Goal: Task Accomplishment & Management: Manage account settings

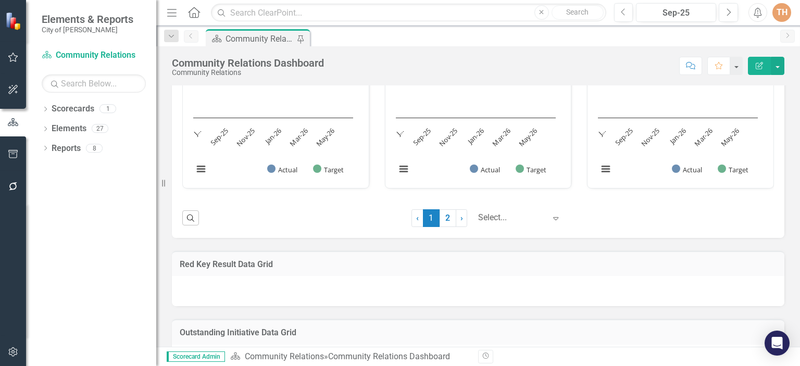
scroll to position [1918, 0]
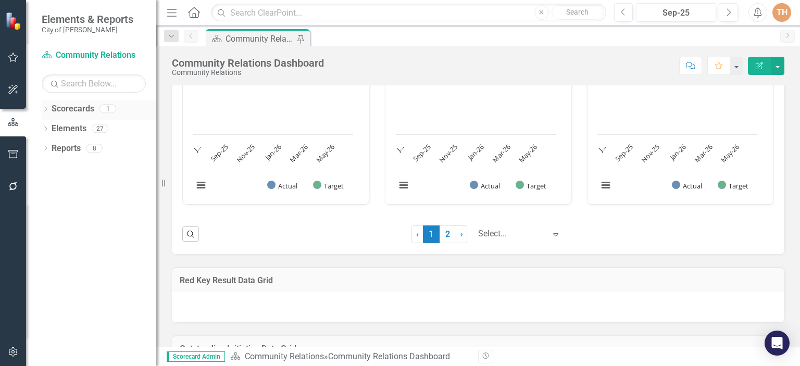
click at [77, 106] on link "Scorecards" at bounding box center [73, 109] width 43 height 12
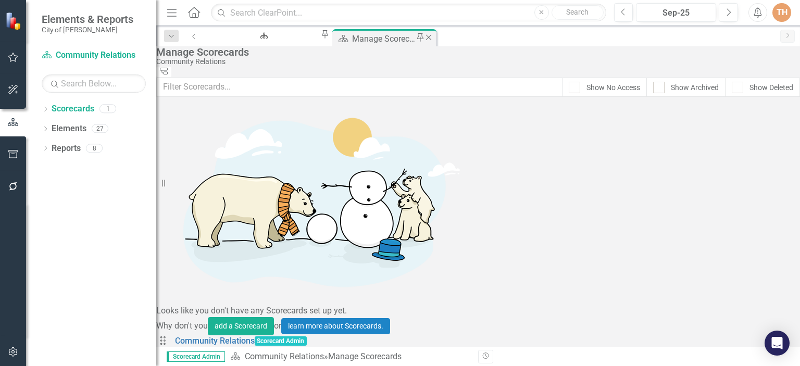
click at [352, 41] on div "Manage Scorecards" at bounding box center [384, 38] width 65 height 13
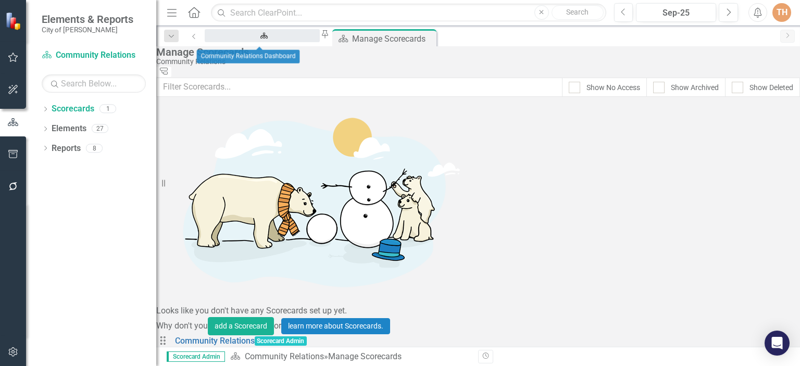
click at [270, 39] on div "Community Relations Dashboard" at bounding box center [262, 45] width 96 height 13
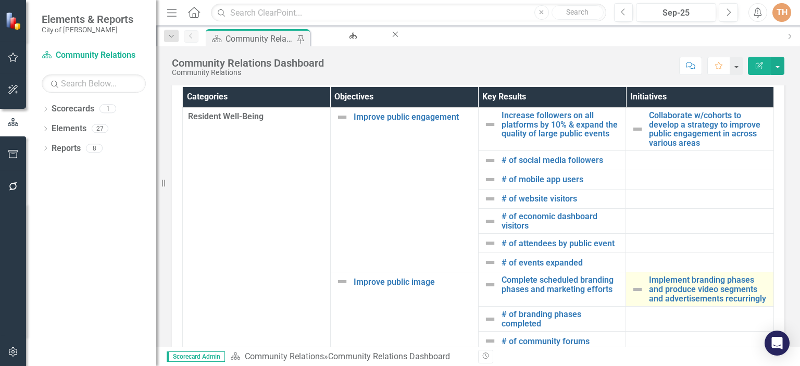
scroll to position [781, 0]
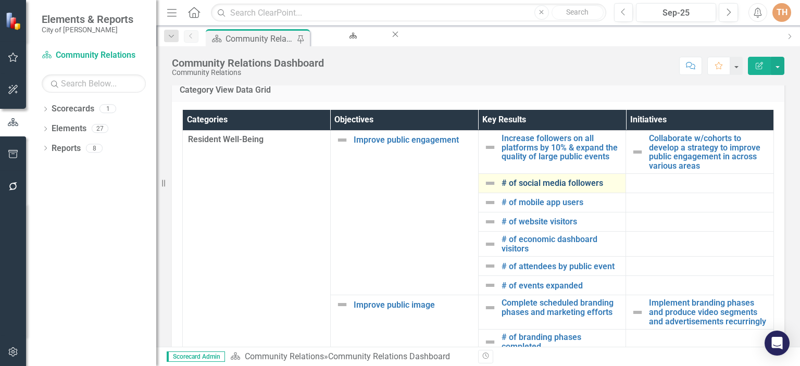
click at [552, 188] on link "# of social media followers" at bounding box center [560, 183] width 119 height 9
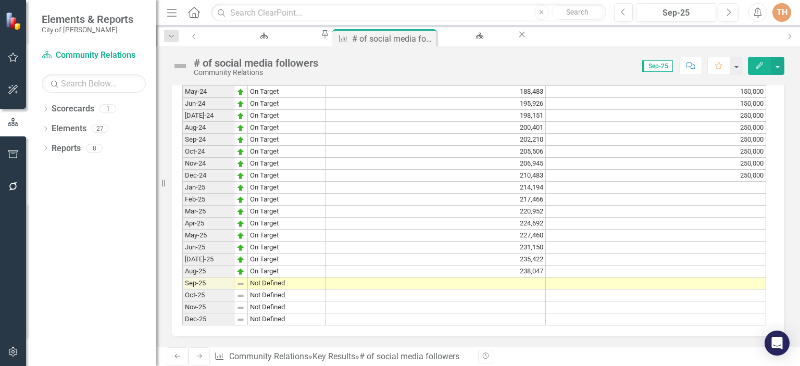
scroll to position [959, 0]
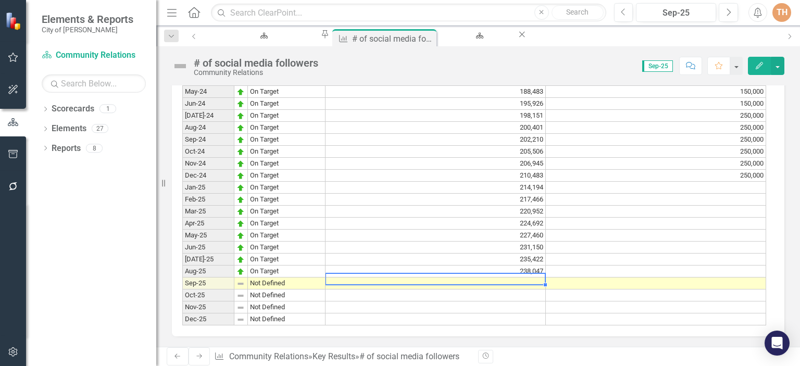
click at [514, 278] on td at bounding box center [435, 284] width 220 height 12
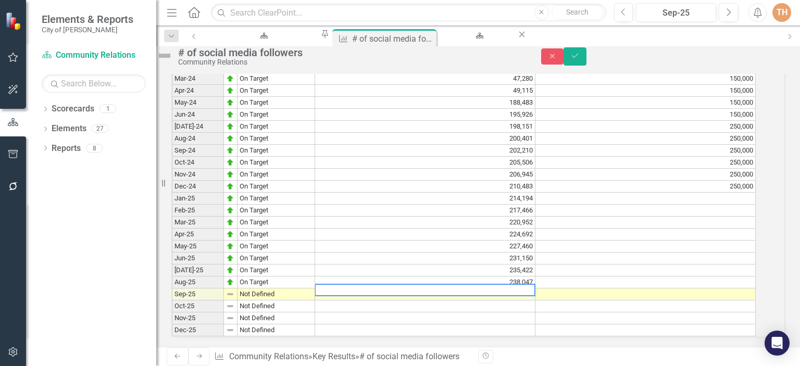
scroll to position [960, 0]
click at [516, 284] on textarea at bounding box center [425, 290] width 221 height 12
type textarea "243407"
click at [469, 312] on td at bounding box center [425, 318] width 220 height 12
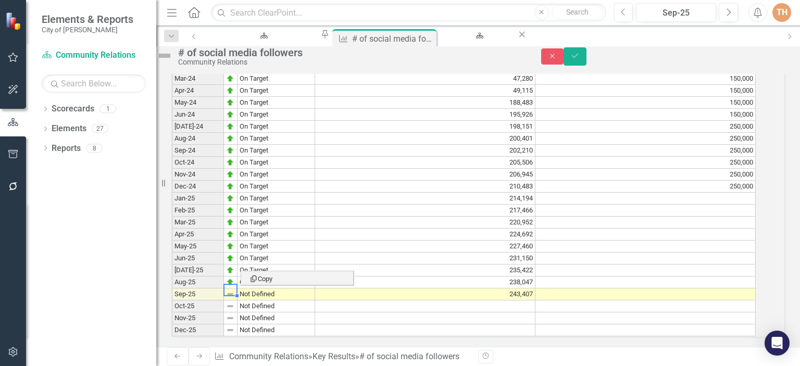
click at [358, 324] on td at bounding box center [425, 330] width 220 height 12
click at [367, 324] on td at bounding box center [425, 330] width 220 height 12
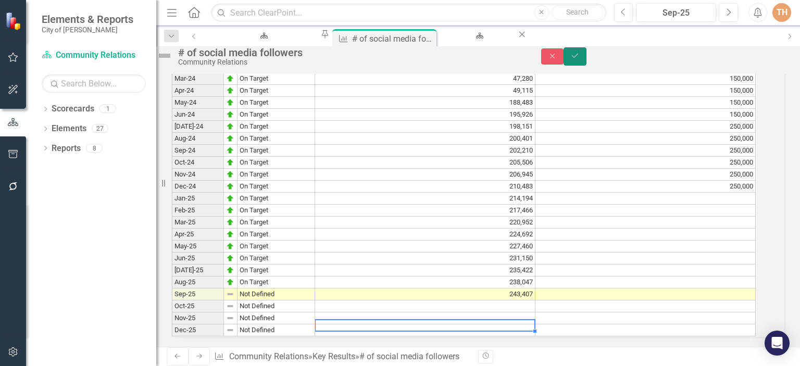
click at [580, 59] on icon "Save" at bounding box center [574, 55] width 9 height 7
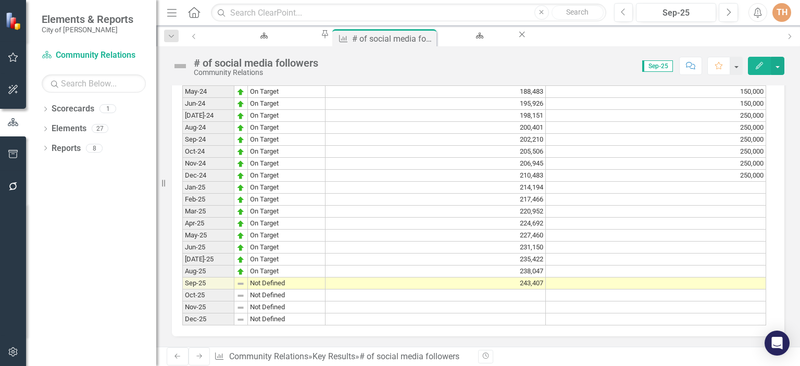
scroll to position [959, 0]
click at [257, 278] on td "Not Defined" at bounding box center [287, 284] width 78 height 12
click at [240, 280] on img at bounding box center [240, 284] width 8 height 8
click at [331, 290] on td at bounding box center [435, 296] width 220 height 12
click at [778, 67] on button "button" at bounding box center [778, 66] width 14 height 18
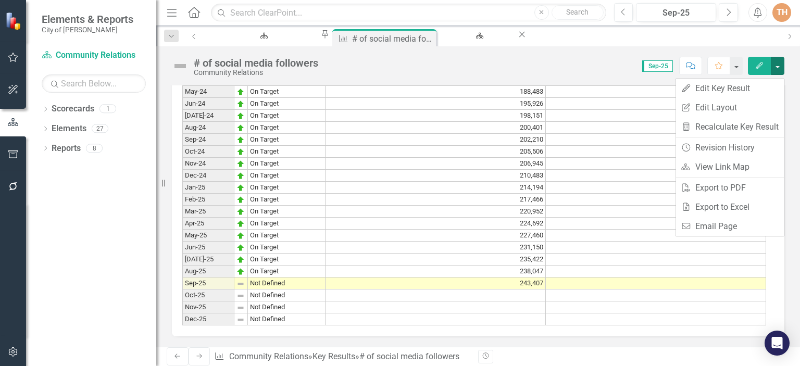
click at [248, 278] on td "Not Defined" at bounding box center [287, 284] width 78 height 12
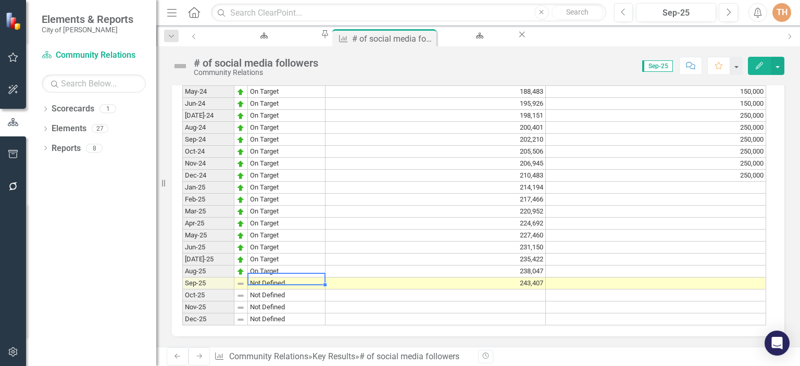
click at [238, 280] on img at bounding box center [240, 284] width 8 height 8
click at [239, 280] on img at bounding box center [240, 284] width 8 height 8
click at [262, 278] on td "Not Defined" at bounding box center [287, 284] width 78 height 12
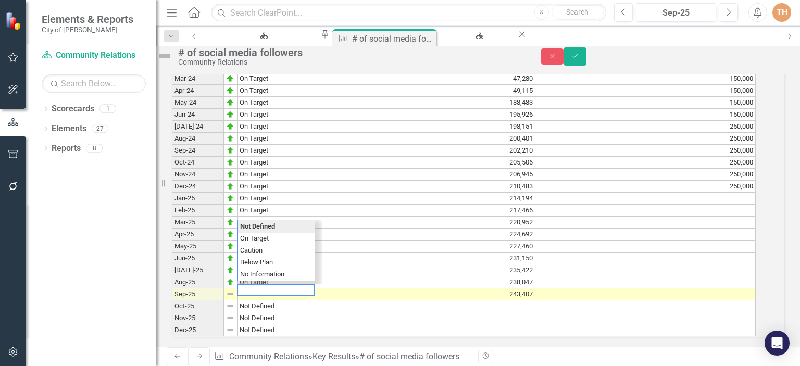
scroll to position [960, 0]
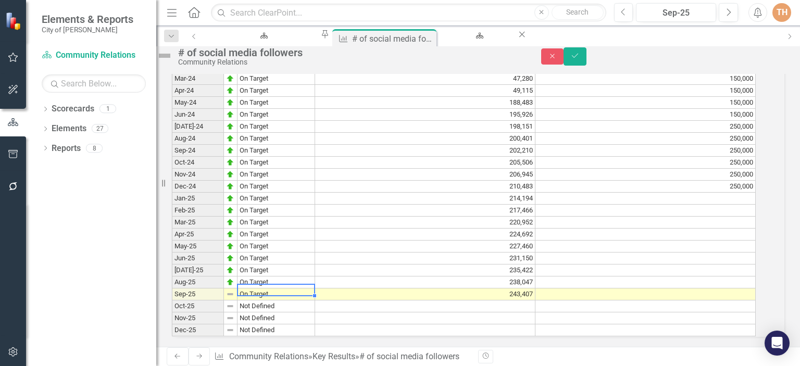
click at [272, 224] on div "Period Status Actual Target Jan-22 Not Defined Feb-22 Not Defined Mar-22 Not De…" at bounding box center [464, 43] width 584 height 588
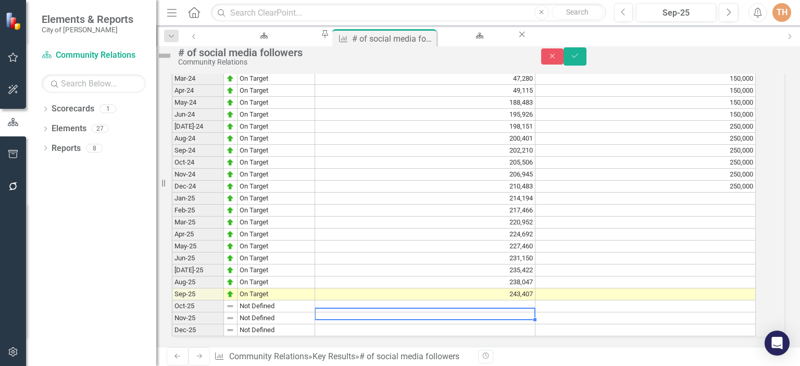
click at [376, 312] on td at bounding box center [425, 318] width 220 height 12
click at [580, 59] on icon "Save" at bounding box center [574, 55] width 9 height 7
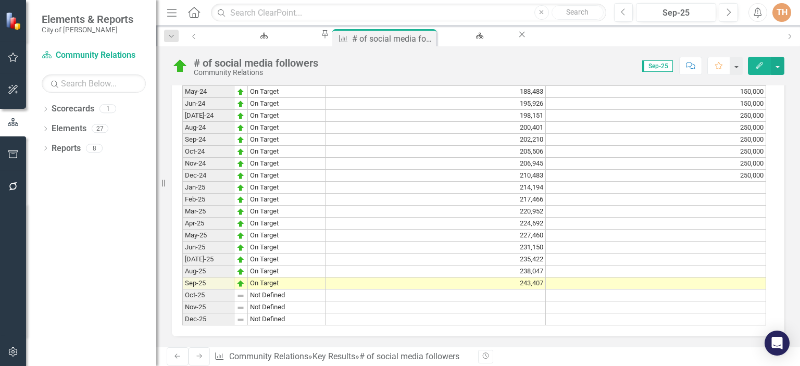
scroll to position [959, 0]
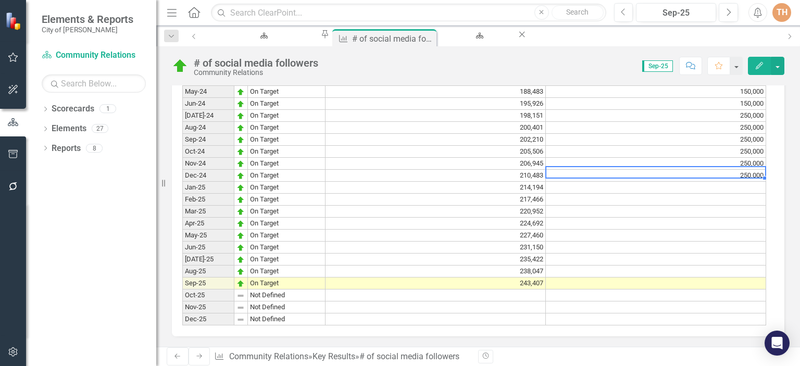
click at [746, 170] on td "250,000" at bounding box center [656, 176] width 220 height 12
click at [734, 182] on td at bounding box center [656, 188] width 220 height 12
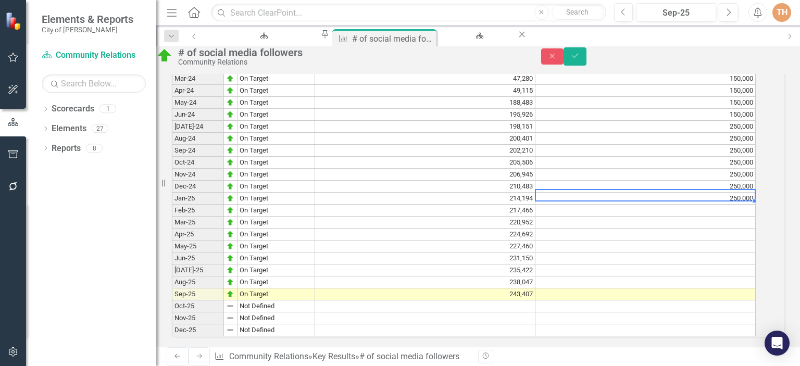
scroll to position [960, 0]
click at [733, 205] on td at bounding box center [645, 211] width 220 height 12
click at [731, 217] on td at bounding box center [645, 223] width 220 height 12
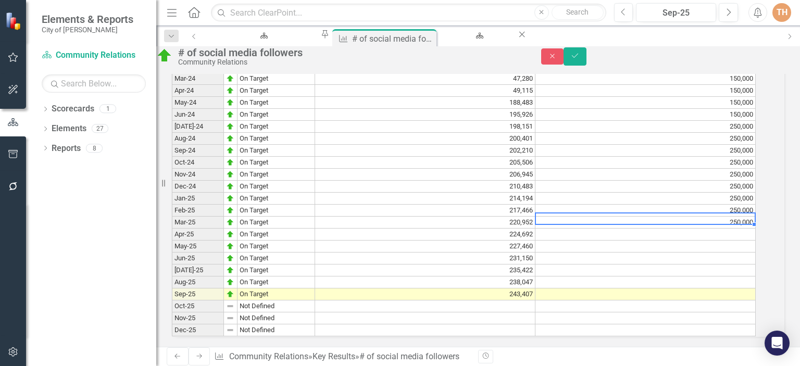
click at [739, 229] on td at bounding box center [645, 235] width 220 height 12
click at [724, 241] on td at bounding box center [645, 247] width 220 height 12
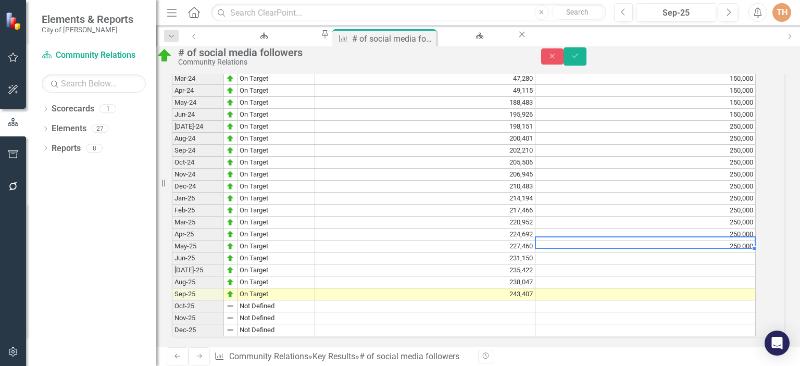
click at [717, 253] on td at bounding box center [645, 259] width 220 height 12
click at [727, 265] on td at bounding box center [645, 271] width 220 height 12
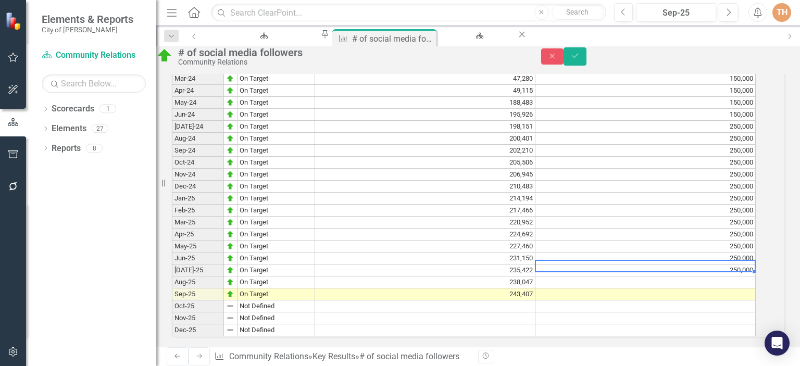
click at [718, 277] on td at bounding box center [645, 283] width 220 height 12
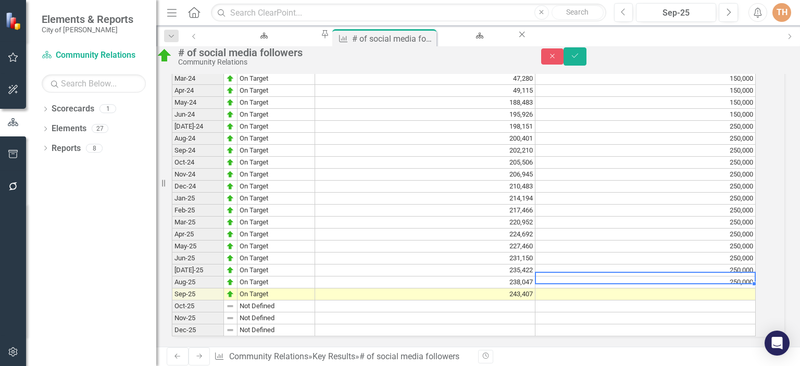
click at [717, 288] on td at bounding box center [645, 294] width 220 height 12
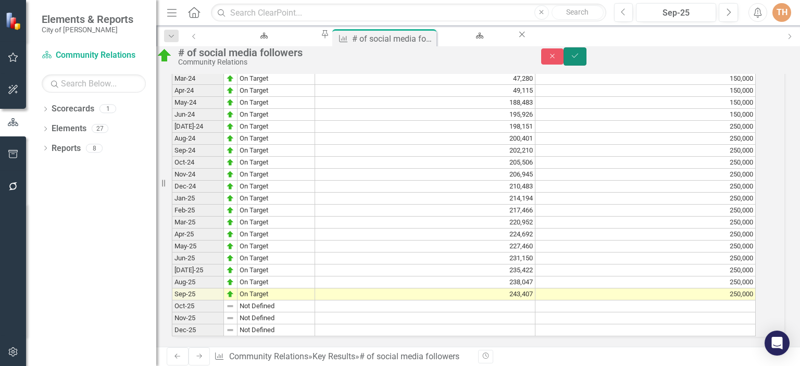
click at [580, 59] on icon "Save" at bounding box center [574, 55] width 9 height 7
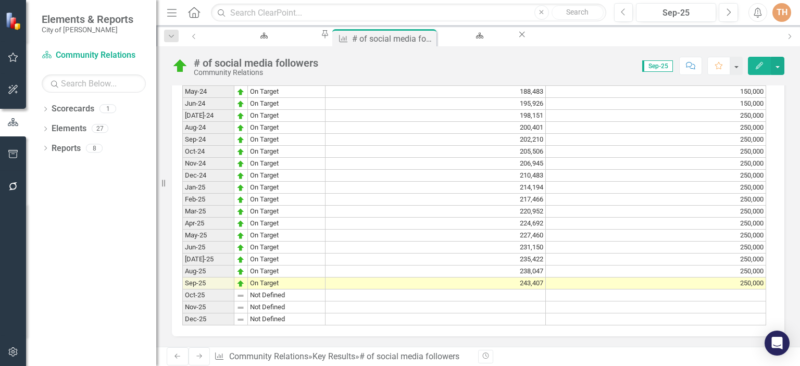
scroll to position [959, 0]
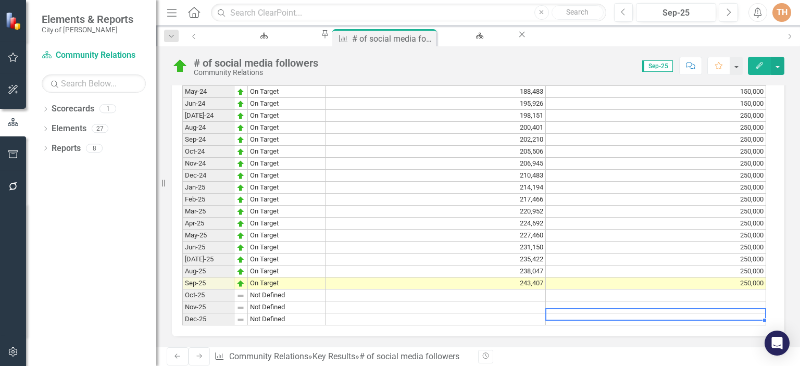
click at [739, 313] on td at bounding box center [656, 319] width 220 height 12
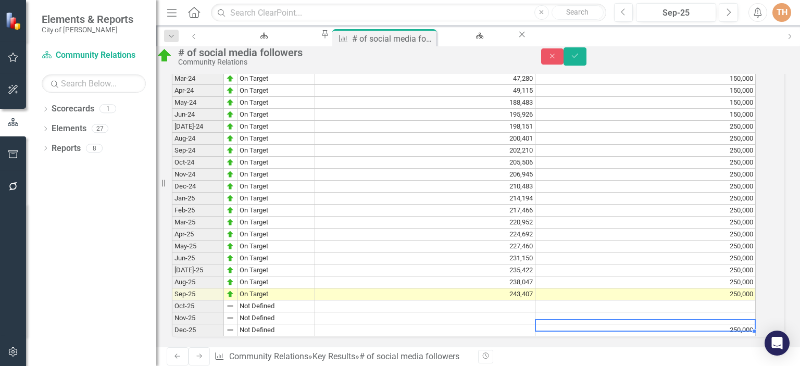
scroll to position [960, 0]
click at [723, 312] on td at bounding box center [645, 318] width 220 height 12
